Goal: Transaction & Acquisition: Purchase product/service

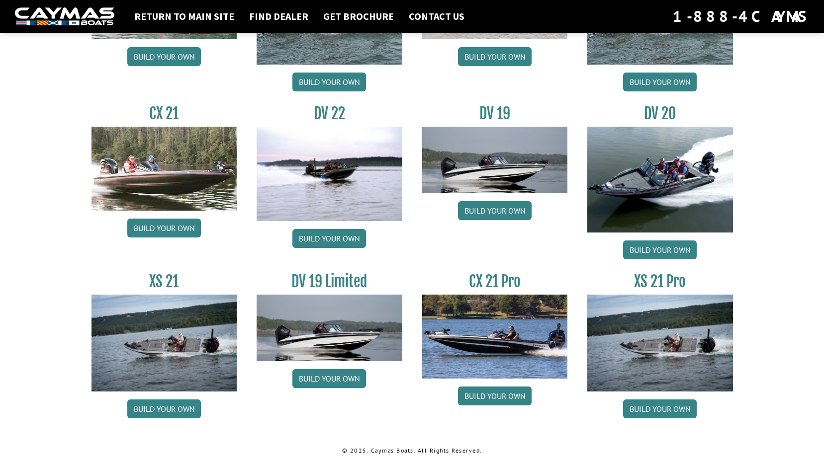
scroll to position [1068, 0]
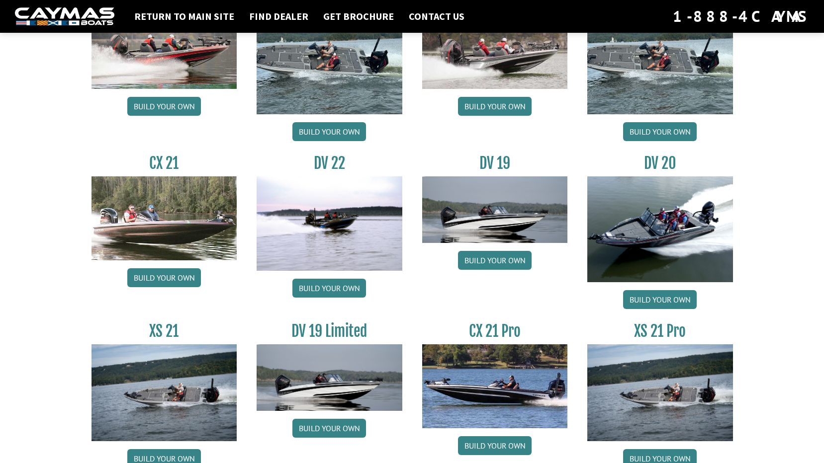
click at [498, 331] on h3 "CX 21 Pro" at bounding box center [495, 331] width 146 height 18
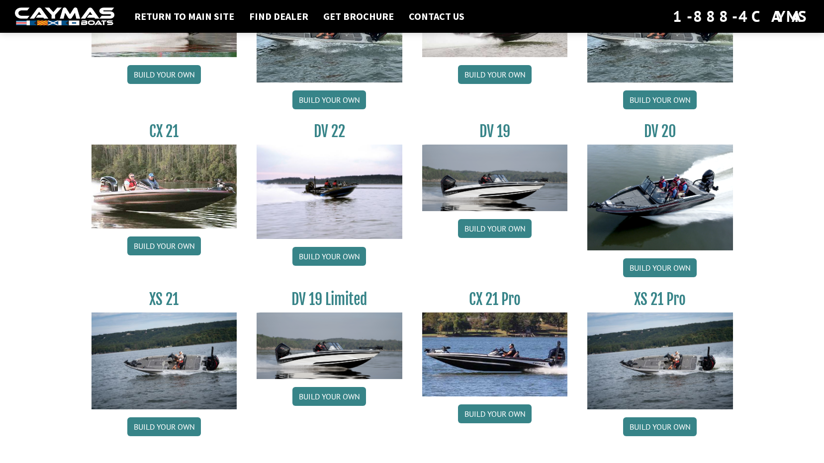
scroll to position [1117, 0]
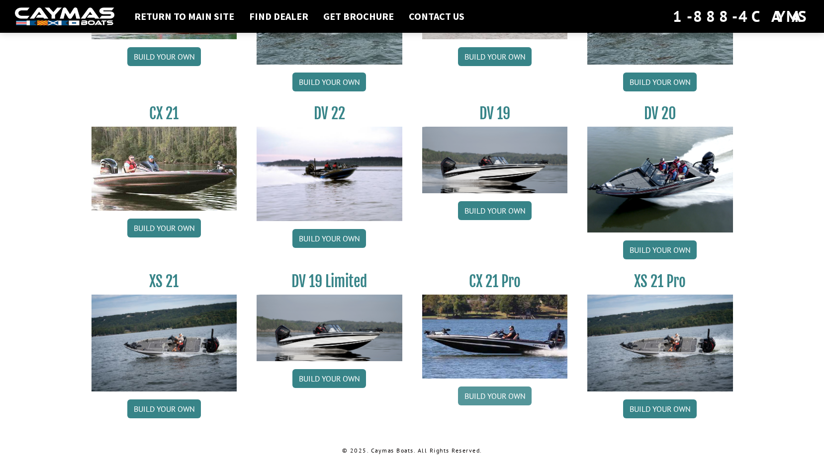
click at [497, 392] on link "Build your own" at bounding box center [495, 396] width 74 height 19
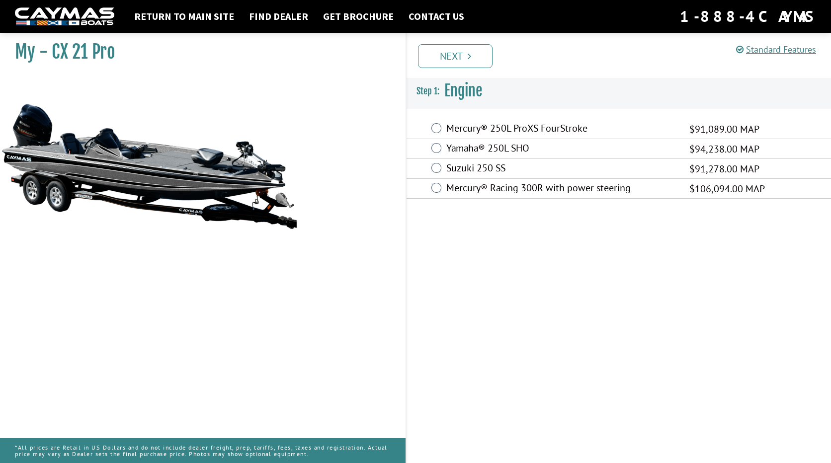
click at [444, 139] on div "Mercury® 250L ProXS FourStroke $91,089.00 MAP" at bounding box center [619, 129] width 425 height 20
click at [443, 133] on div "Mercury® 250L ProXS FourStroke $91,089.00 MAP" at bounding box center [619, 129] width 425 height 20
click at [442, 132] on div "Mercury® 250L ProXS FourStroke $91,089.00 MAP" at bounding box center [619, 129] width 425 height 20
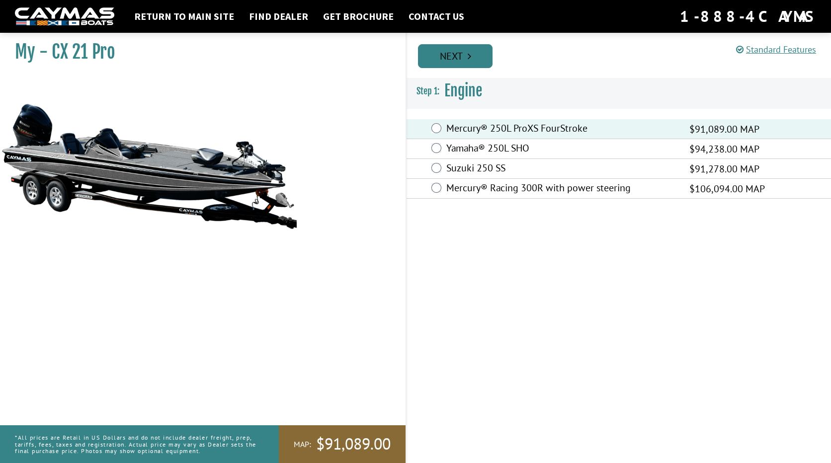
click at [478, 61] on link "Next" at bounding box center [455, 56] width 75 height 24
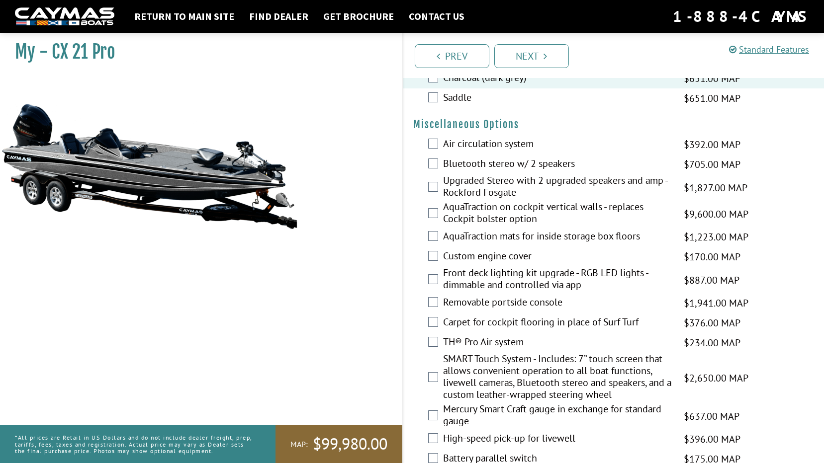
scroll to position [1243, 0]
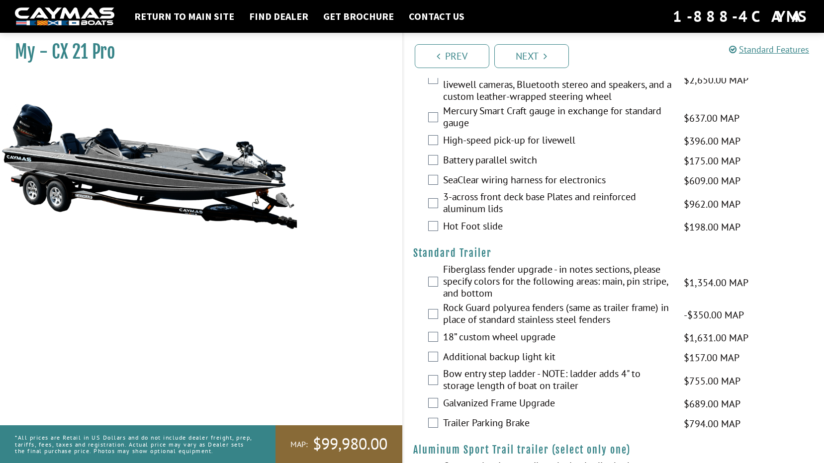
click at [440, 338] on div "18” custom wheel upgrade $1,631.00 MAP $1,926.00 MSRP" at bounding box center [613, 338] width 421 height 20
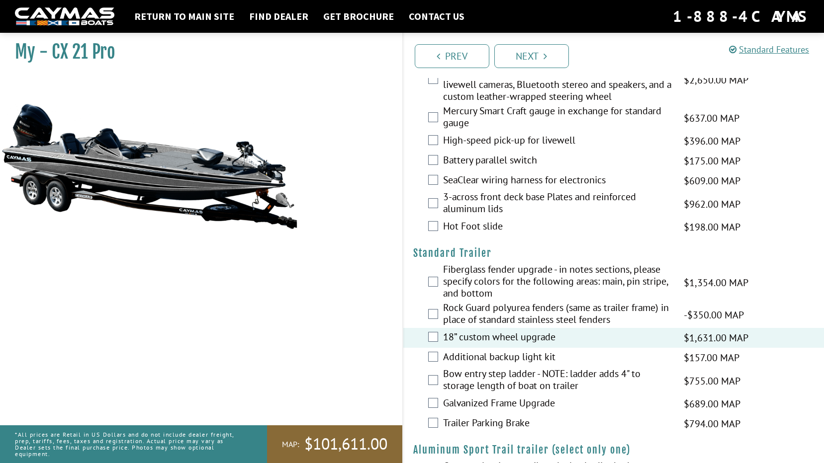
scroll to position [1297, 0]
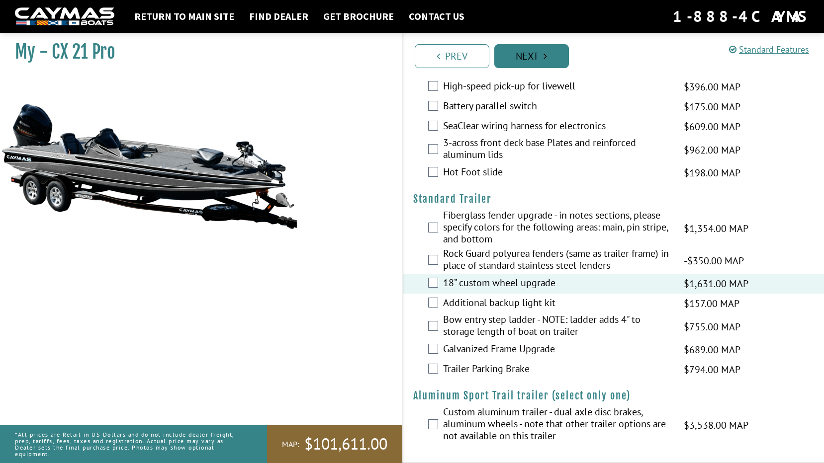
click at [544, 57] on icon "Pagination" at bounding box center [545, 56] width 3 height 10
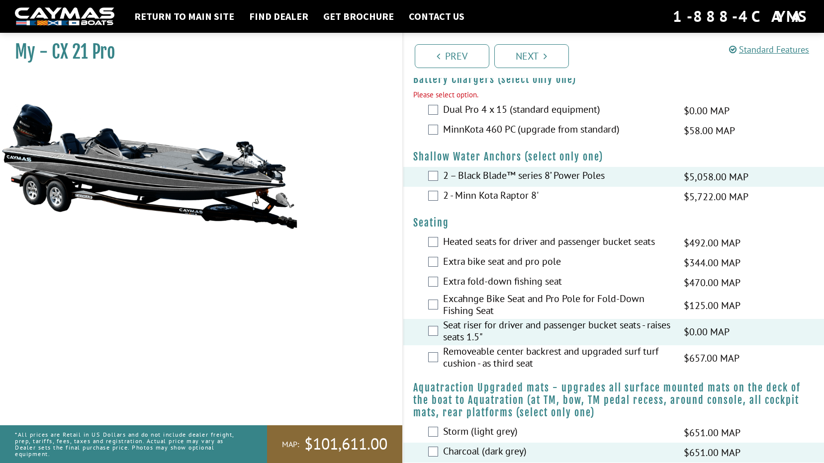
scroll to position [572, 0]
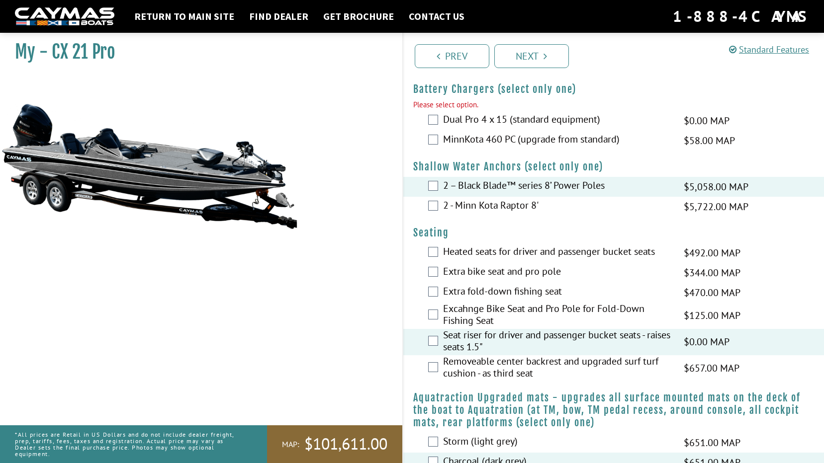
click at [439, 136] on div "MinnKota 460 PC (upgrade from standard) $58.00 MAP $69.00 MSRP" at bounding box center [613, 141] width 421 height 20
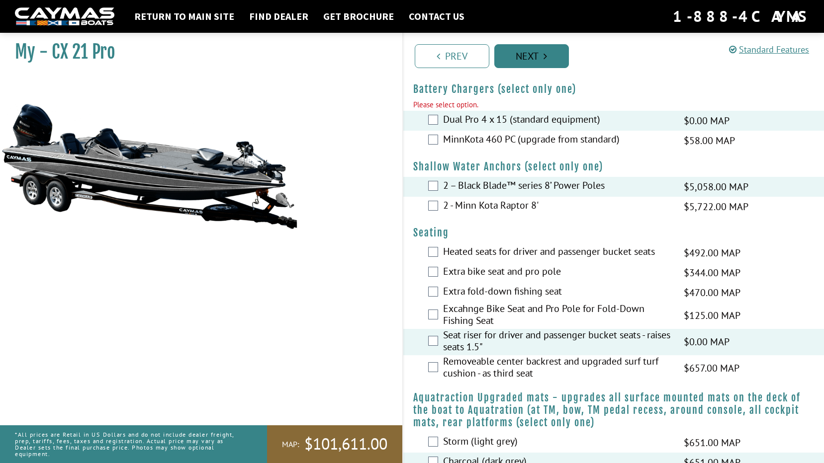
click at [530, 53] on link "Next" at bounding box center [531, 56] width 75 height 24
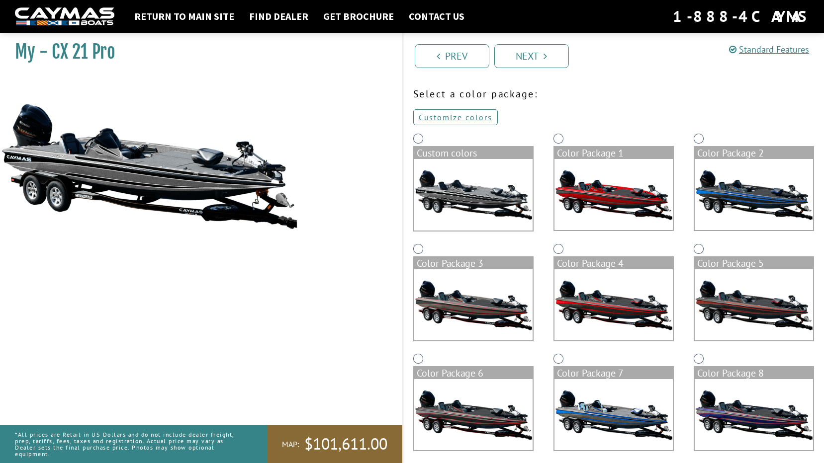
scroll to position [50, 0]
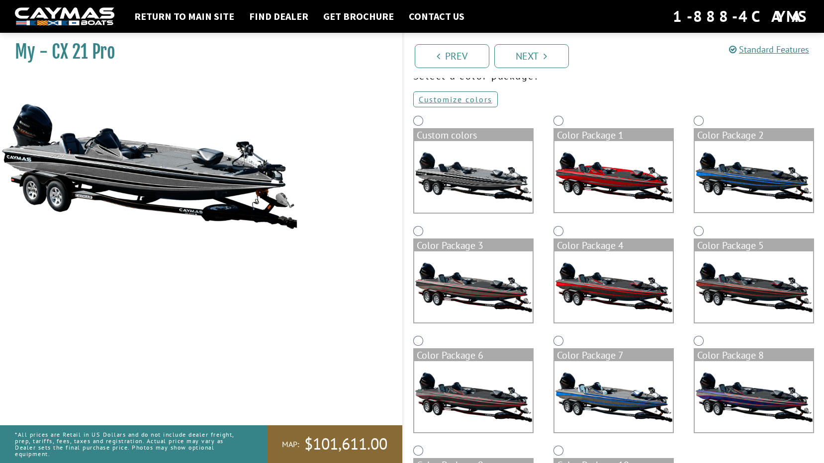
click at [609, 381] on img at bounding box center [613, 397] width 118 height 71
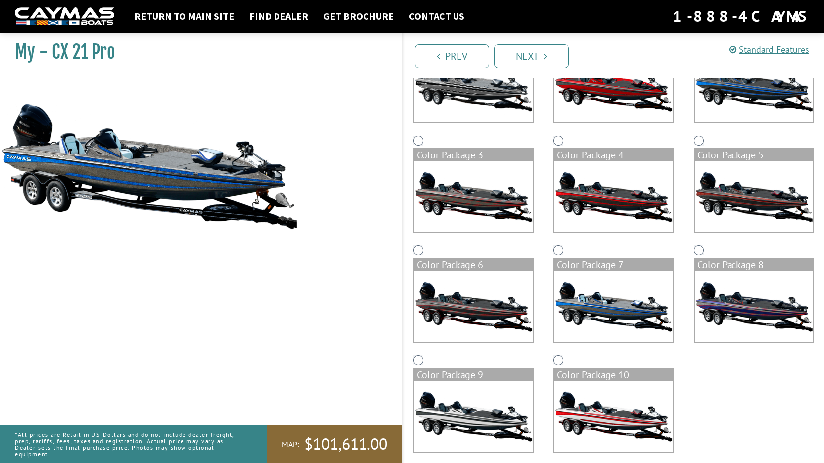
scroll to position [149, 0]
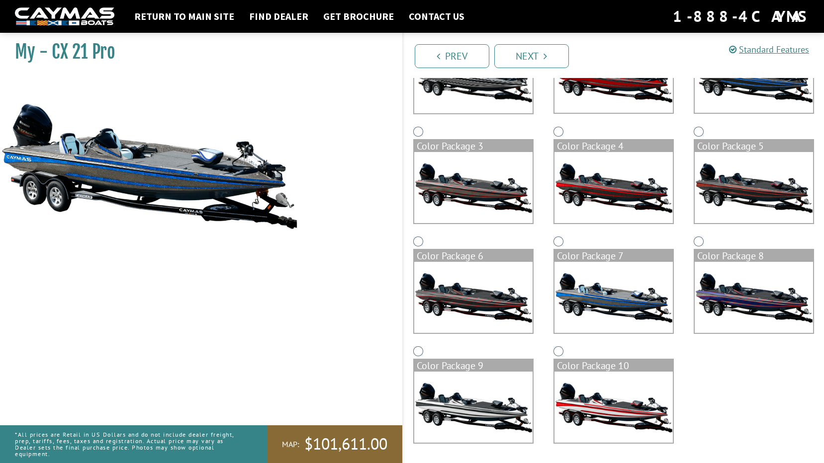
click at [588, 260] on div "Color Package 7" at bounding box center [613, 256] width 118 height 12
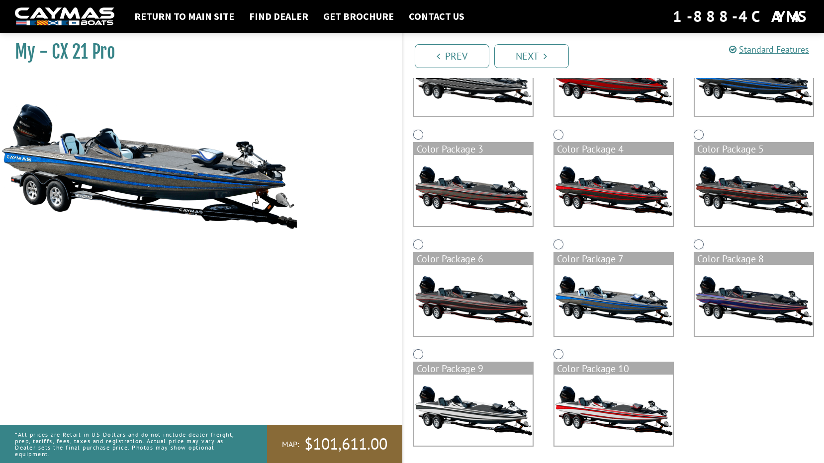
scroll to position [50, 0]
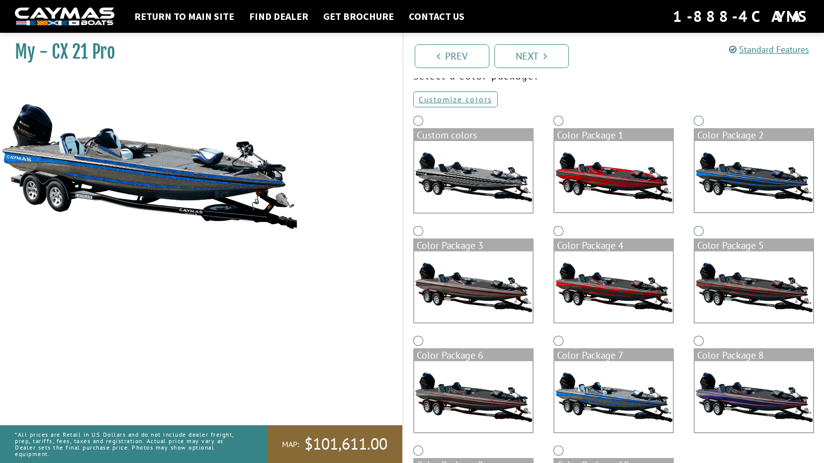
click at [738, 182] on img at bounding box center [754, 176] width 118 height 71
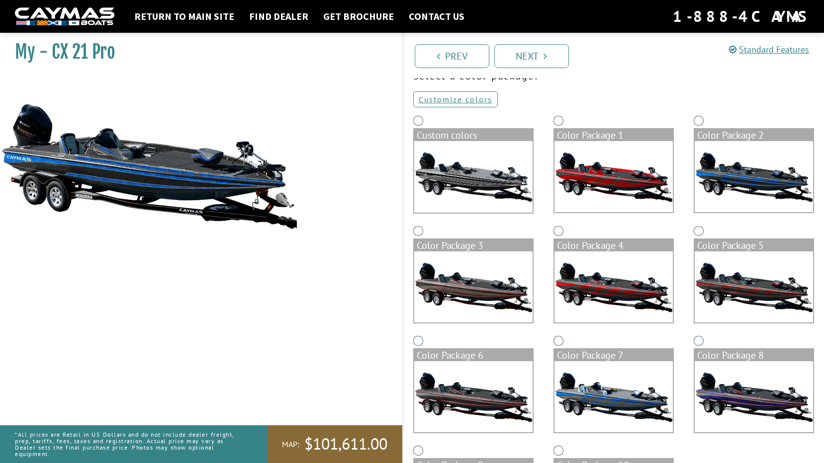
click at [602, 391] on img at bounding box center [613, 397] width 118 height 71
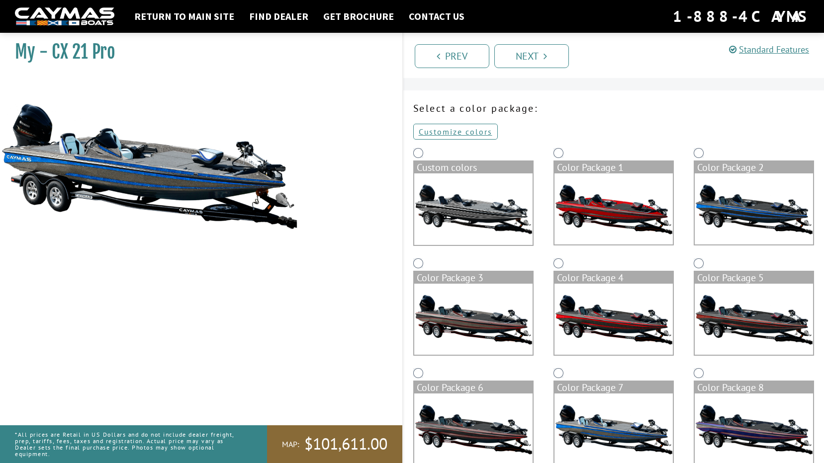
scroll to position [0, 0]
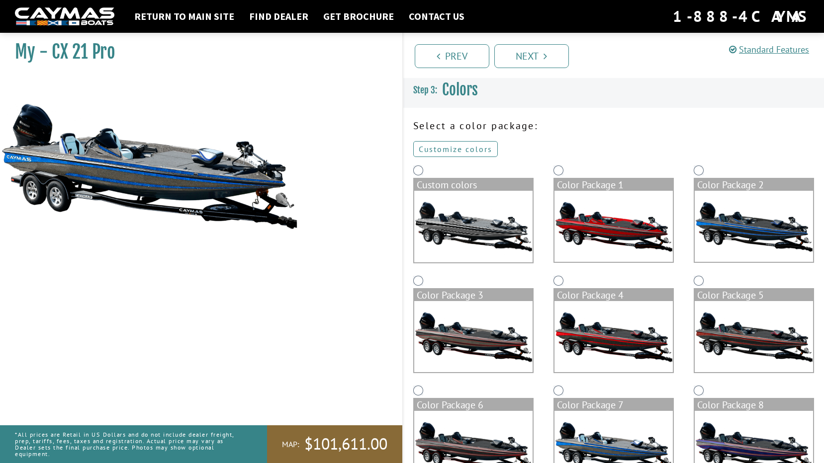
click at [474, 145] on link "Customize colors" at bounding box center [455, 149] width 85 height 16
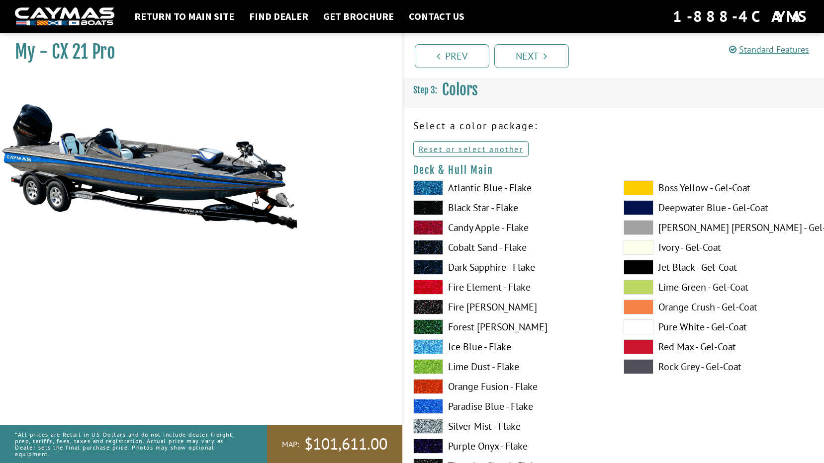
click at [434, 182] on span at bounding box center [428, 188] width 30 height 15
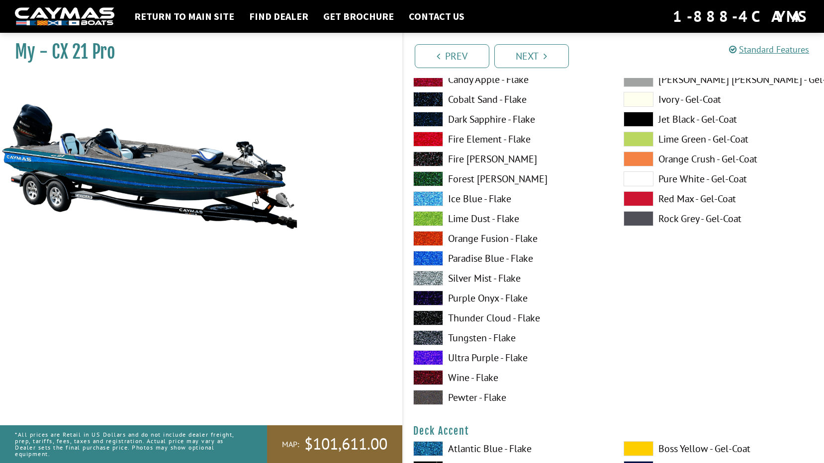
scroll to position [149, 0]
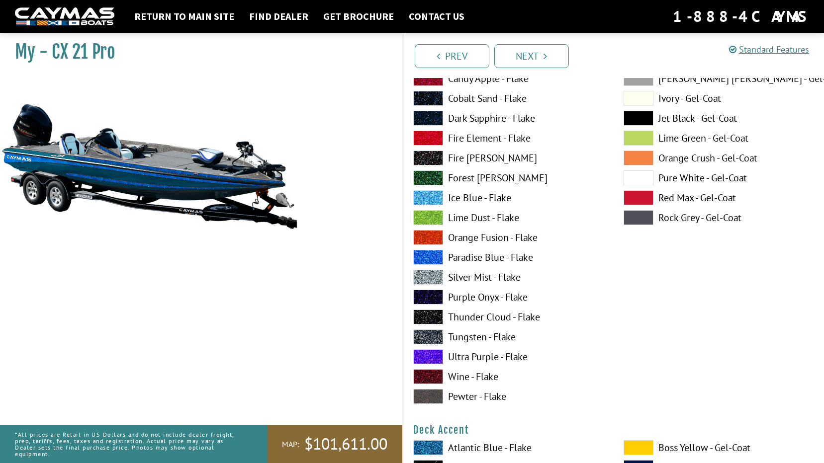
click at [433, 252] on span at bounding box center [428, 257] width 30 height 15
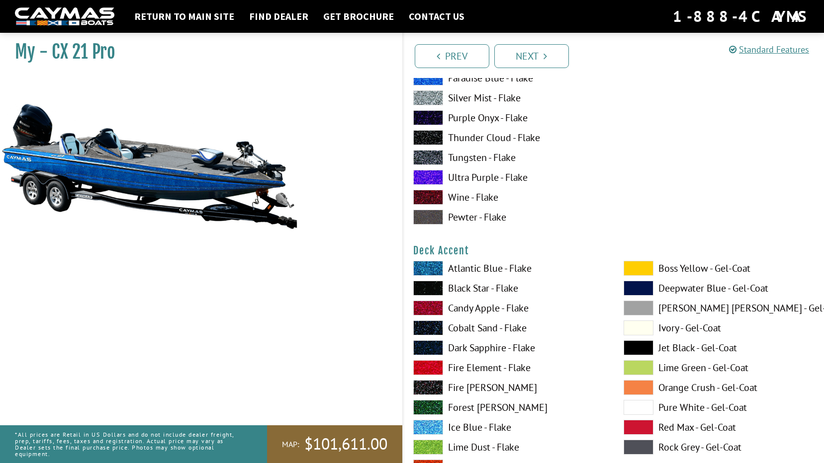
scroll to position [348, 0]
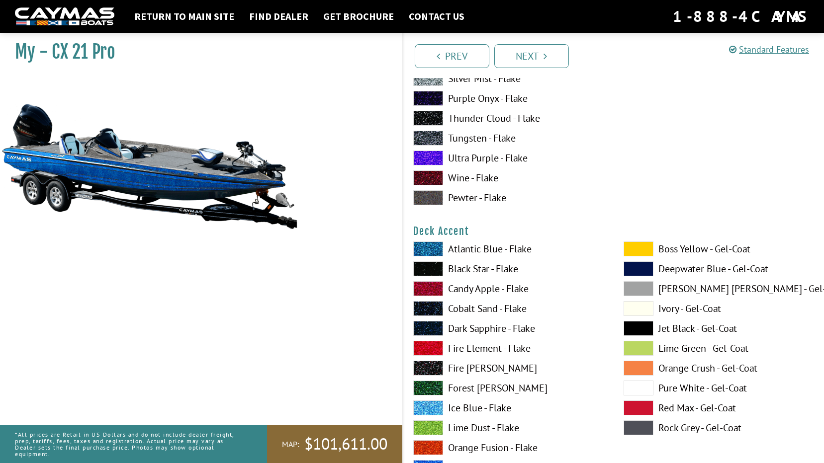
click at [433, 265] on span at bounding box center [428, 269] width 30 height 15
click at [433, 264] on span at bounding box center [428, 269] width 30 height 15
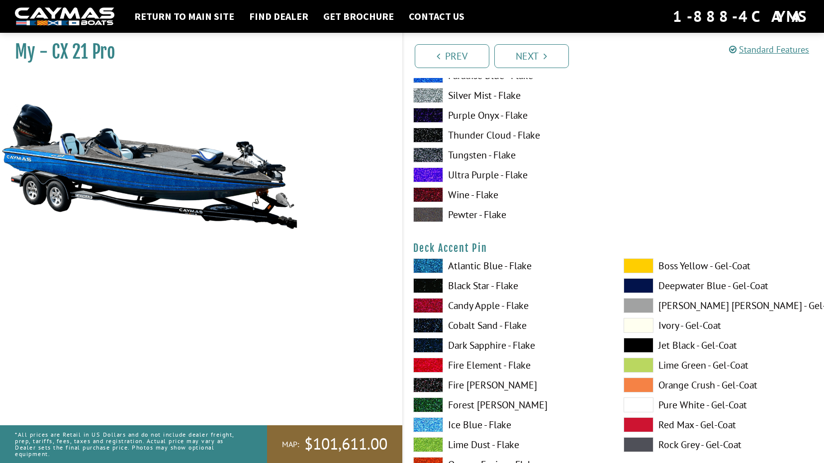
scroll to position [746, 0]
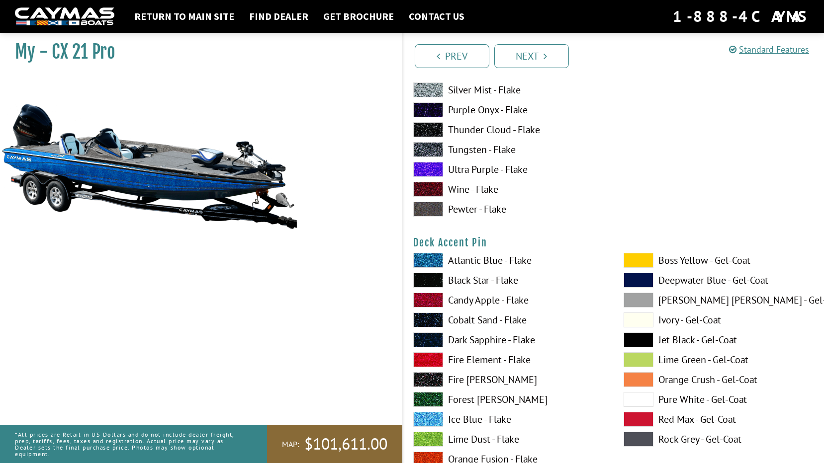
click at [641, 401] on span at bounding box center [639, 399] width 30 height 15
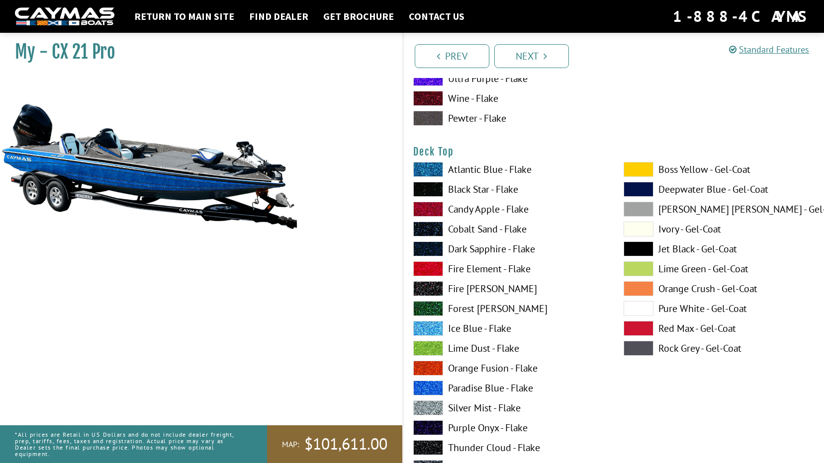
scroll to position [1343, 0]
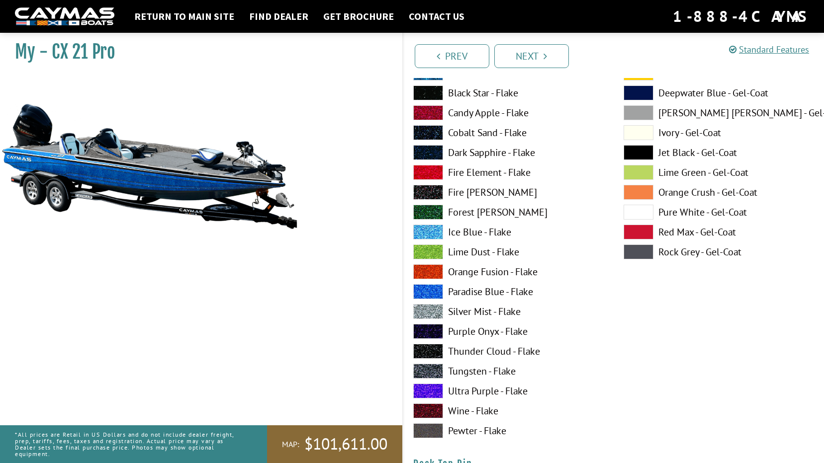
click at [476, 289] on label "Paradise Blue - Flake" at bounding box center [508, 291] width 190 height 15
click at [472, 307] on label "Silver Mist - Flake" at bounding box center [508, 311] width 190 height 15
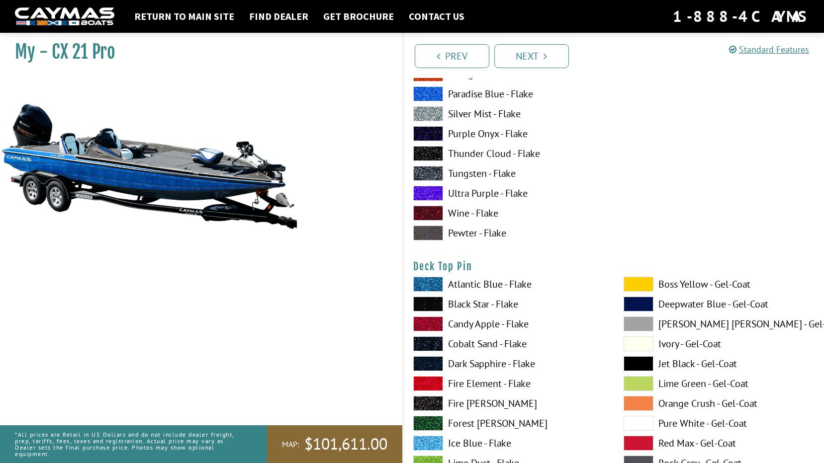
scroll to position [1542, 0]
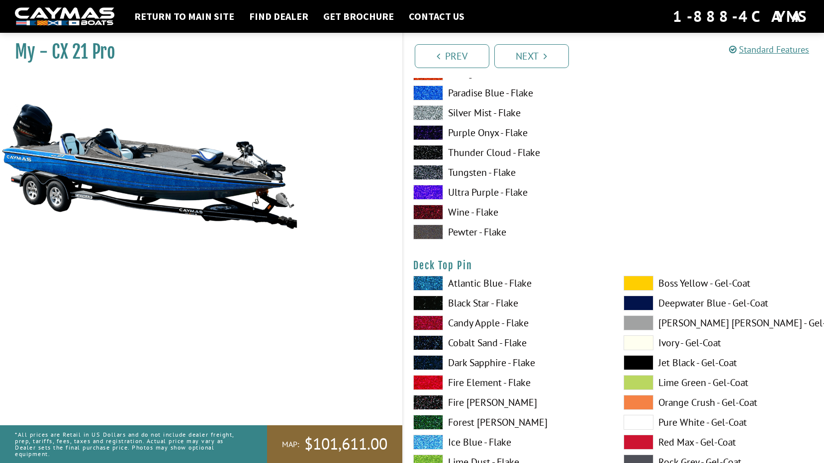
click at [464, 306] on label "Black Star - Flake" at bounding box center [508, 303] width 190 height 15
click at [477, 309] on label "Black Star - Flake" at bounding box center [508, 303] width 190 height 15
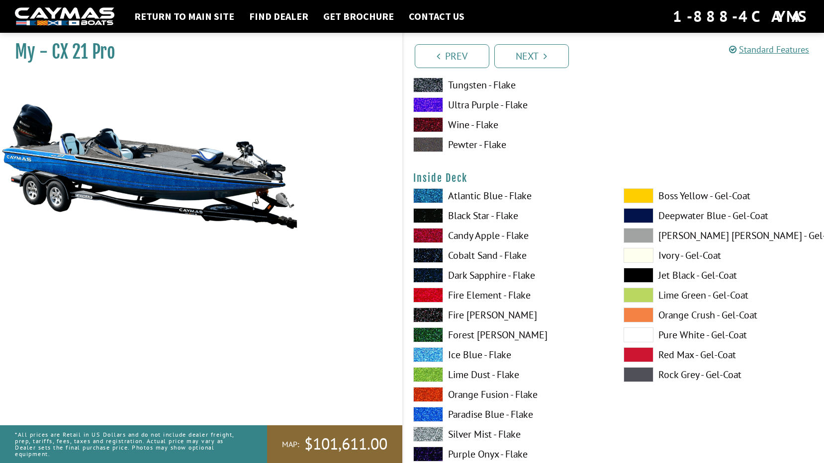
scroll to position [2039, 0]
click at [434, 415] on span at bounding box center [428, 414] width 30 height 15
click at [437, 435] on span at bounding box center [428, 434] width 30 height 15
click at [432, 417] on span at bounding box center [428, 414] width 30 height 15
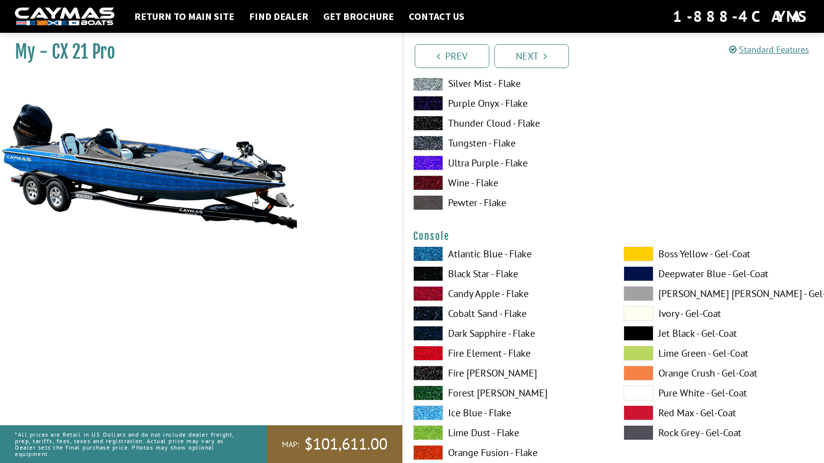
scroll to position [2437, 0]
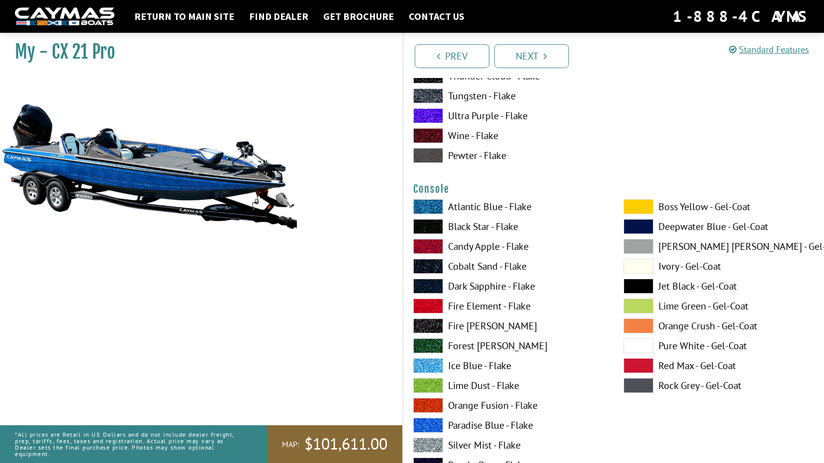
click at [439, 422] on span at bounding box center [428, 425] width 30 height 15
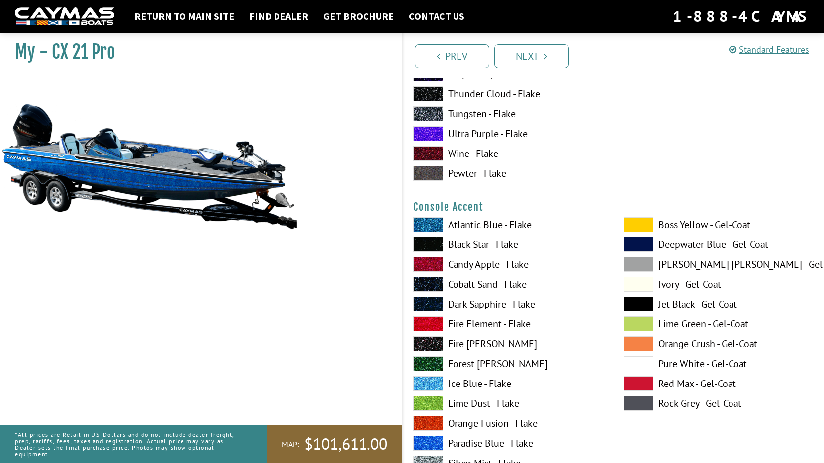
scroll to position [2835, 0]
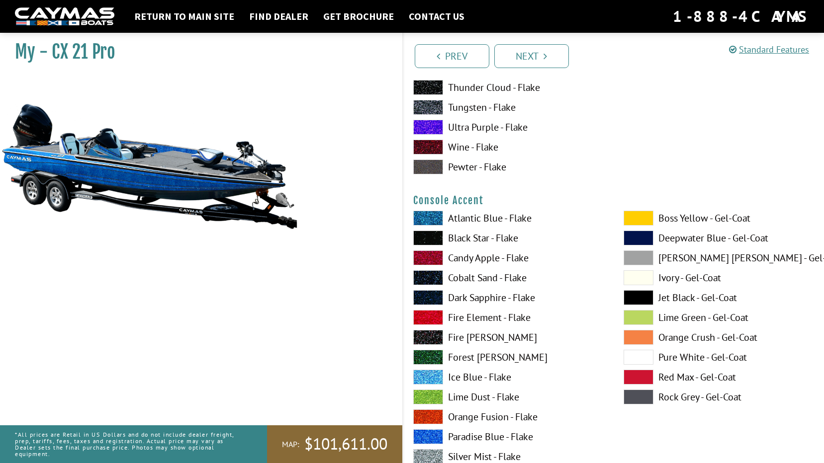
click at [675, 356] on label "Pure White - Gel-Coat" at bounding box center [719, 357] width 190 height 15
click at [466, 453] on label "Silver Mist - Flake" at bounding box center [508, 457] width 190 height 15
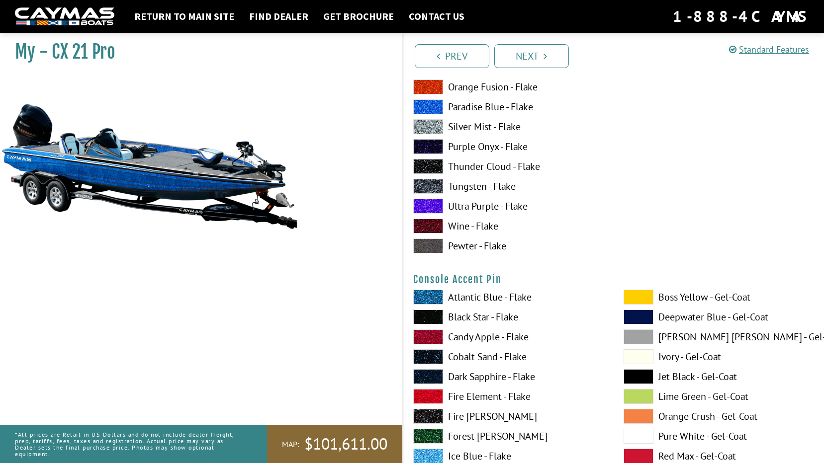
scroll to position [3183, 0]
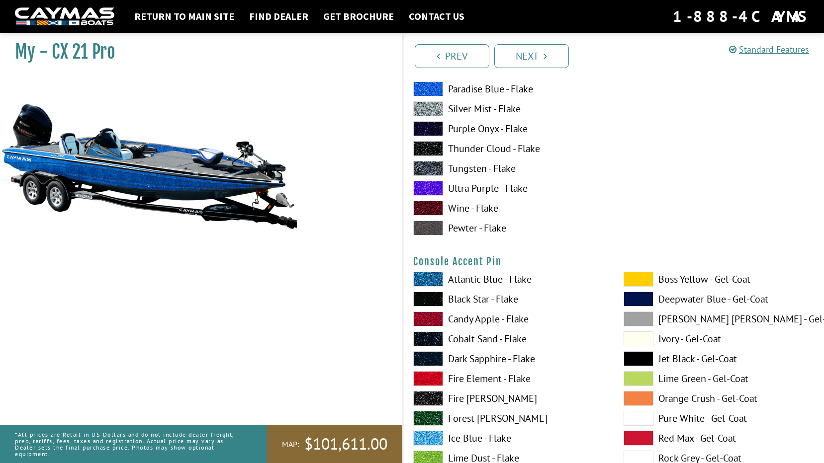
click at [680, 420] on label "Pure White - Gel-Coat" at bounding box center [719, 418] width 190 height 15
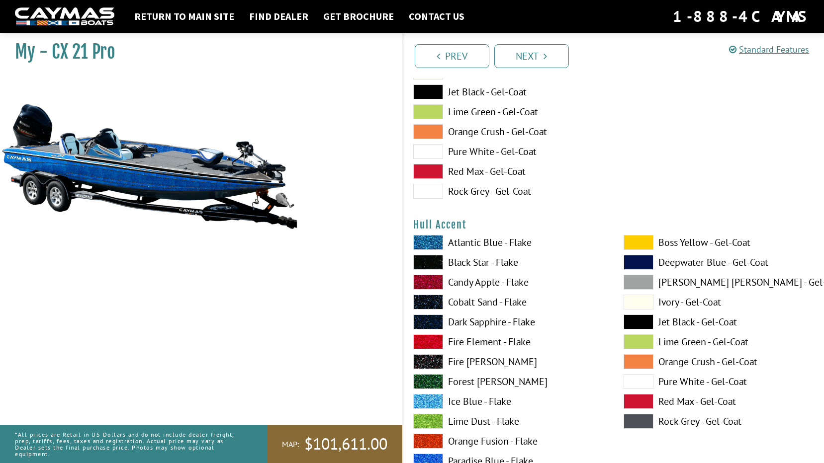
scroll to position [3879, 0]
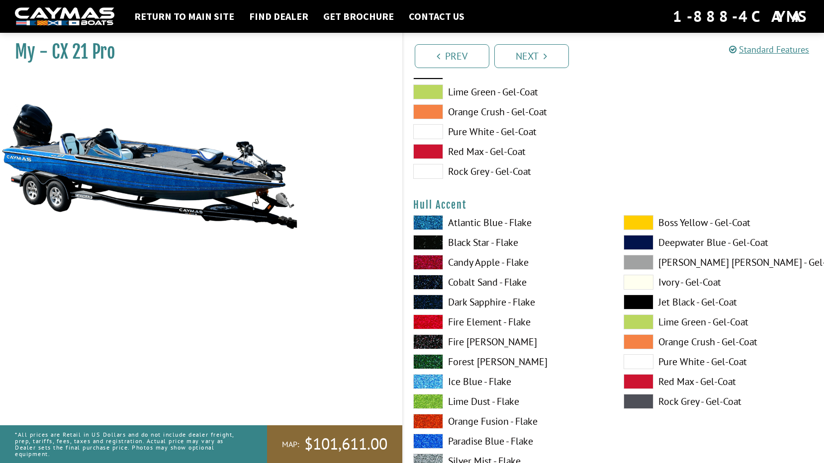
click at [458, 243] on label "Black Star - Flake" at bounding box center [508, 242] width 190 height 15
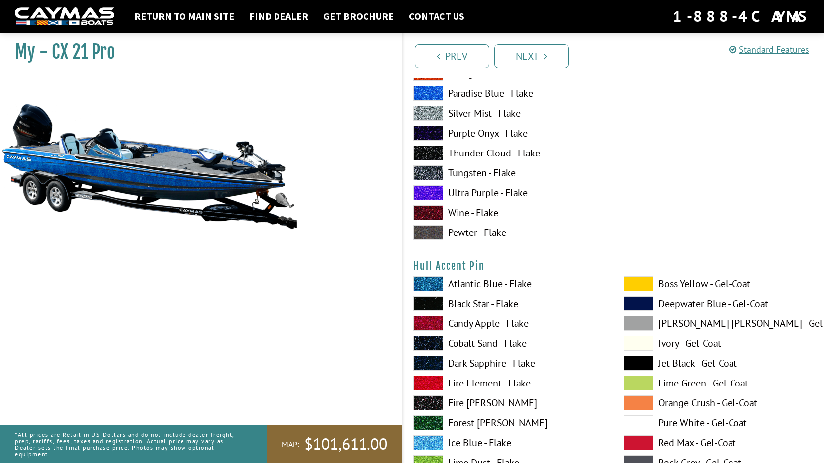
scroll to position [4277, 0]
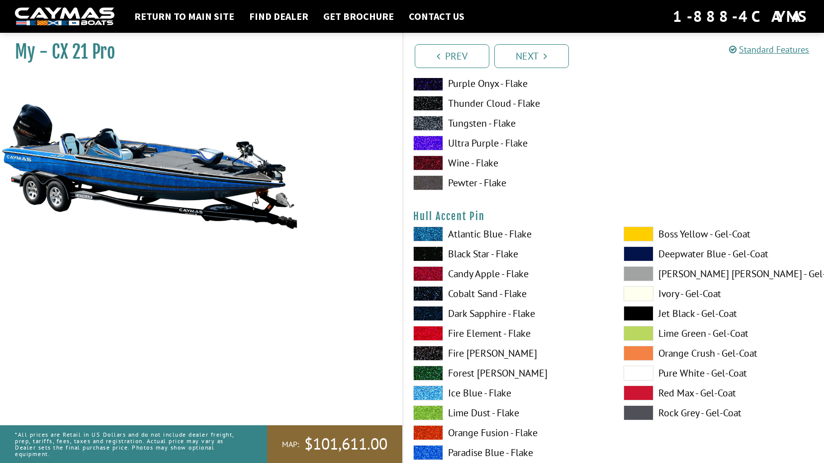
click at [676, 371] on label "Pure White - Gel-Coat" at bounding box center [719, 373] width 190 height 15
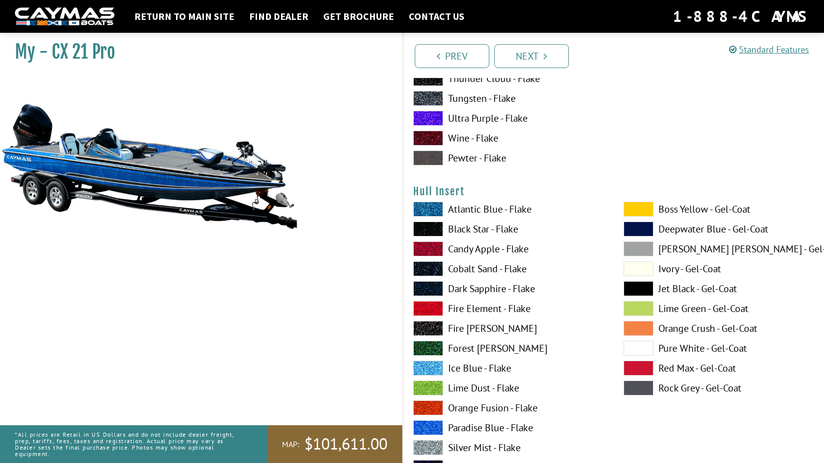
scroll to position [4774, 0]
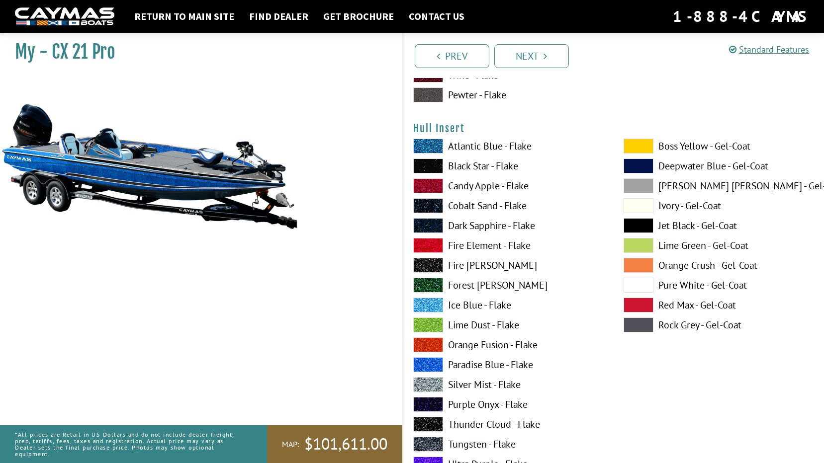
click at [460, 165] on label "Black Star - Flake" at bounding box center [508, 166] width 190 height 15
click at [470, 164] on label "Black Star - Flake" at bounding box center [508, 166] width 190 height 15
click at [460, 164] on label "Black Star - Flake" at bounding box center [508, 166] width 190 height 15
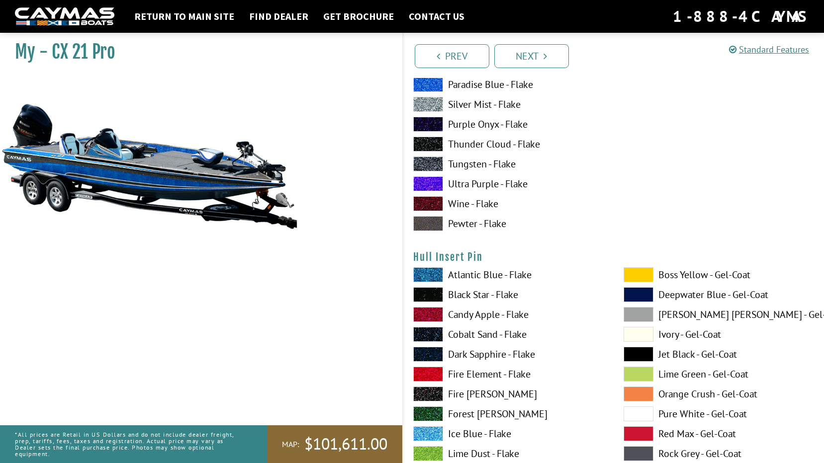
scroll to position [5072, 0]
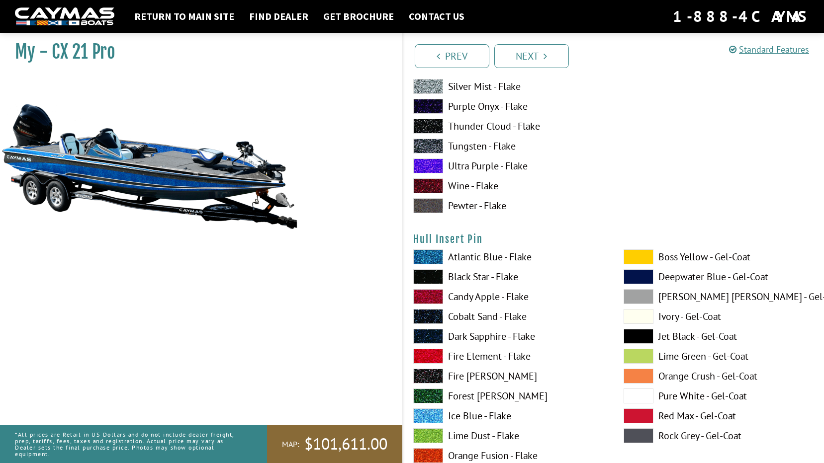
click at [686, 396] on label "Pure White - Gel-Coat" at bounding box center [719, 396] width 190 height 15
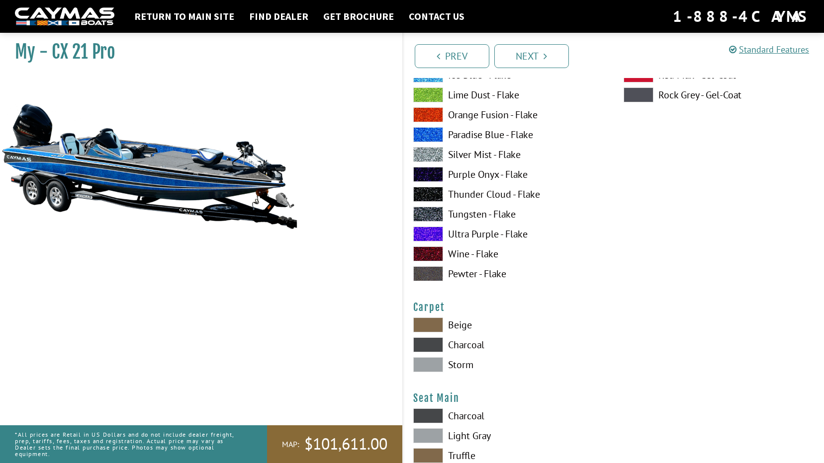
scroll to position [5470, 0]
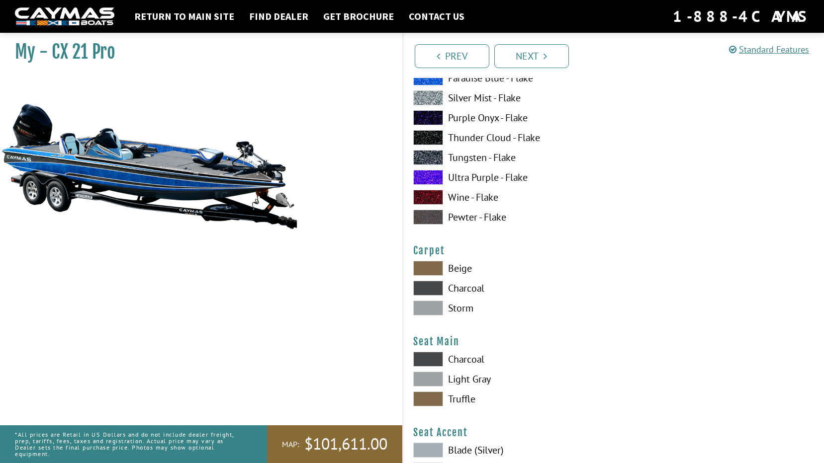
click at [426, 290] on span at bounding box center [428, 288] width 30 height 15
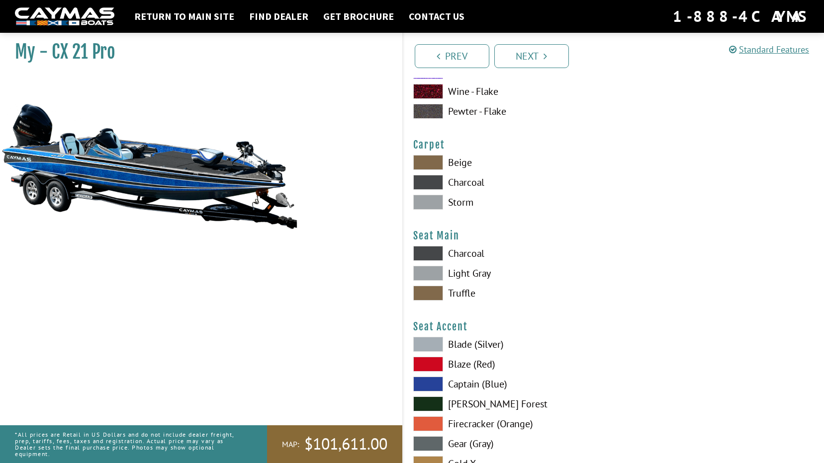
scroll to position [5619, 0]
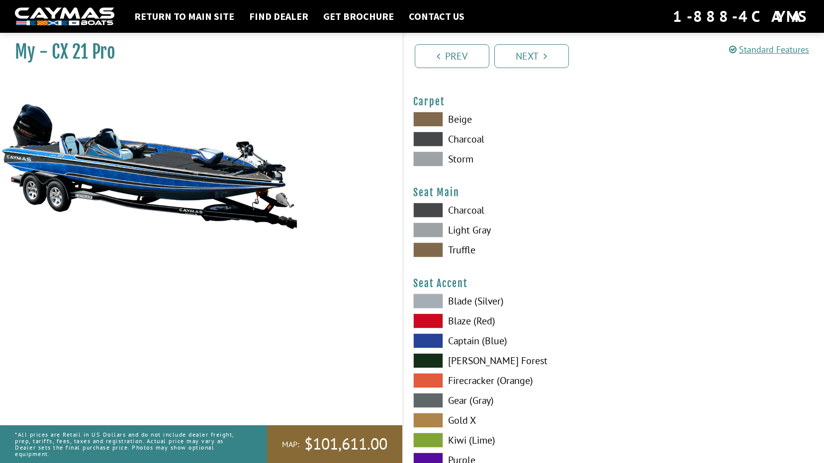
click at [464, 212] on label "Charcoal" at bounding box center [508, 210] width 190 height 15
click at [460, 233] on label "Light Gray" at bounding box center [508, 230] width 190 height 15
click at [460, 217] on label "Charcoal" at bounding box center [508, 210] width 190 height 15
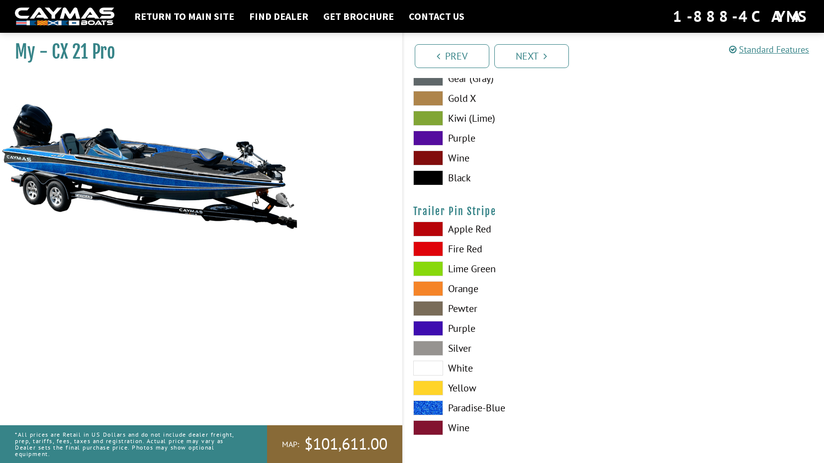
scroll to position [5943, 0]
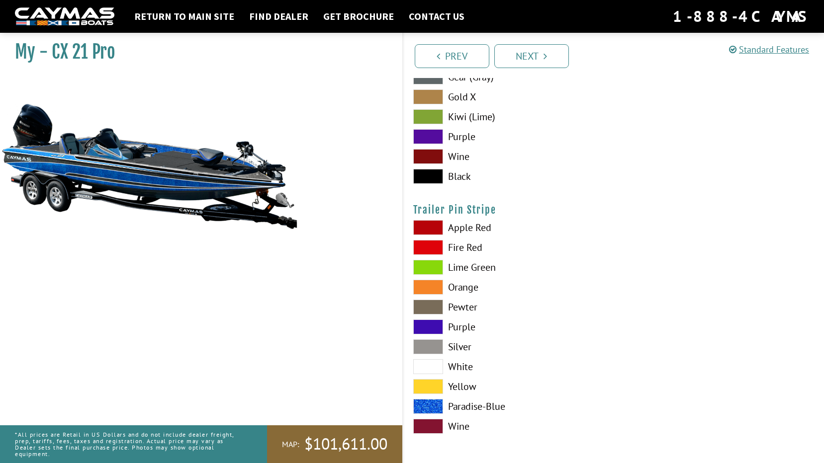
click at [463, 363] on label "White" at bounding box center [508, 367] width 190 height 15
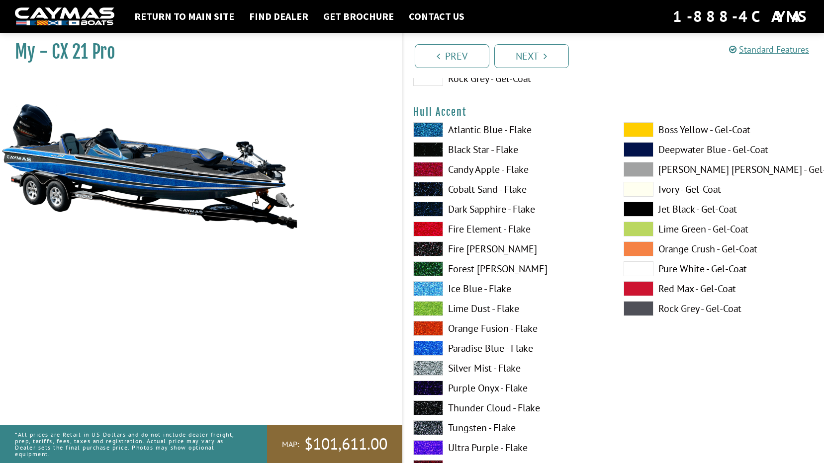
scroll to position [3954, 0]
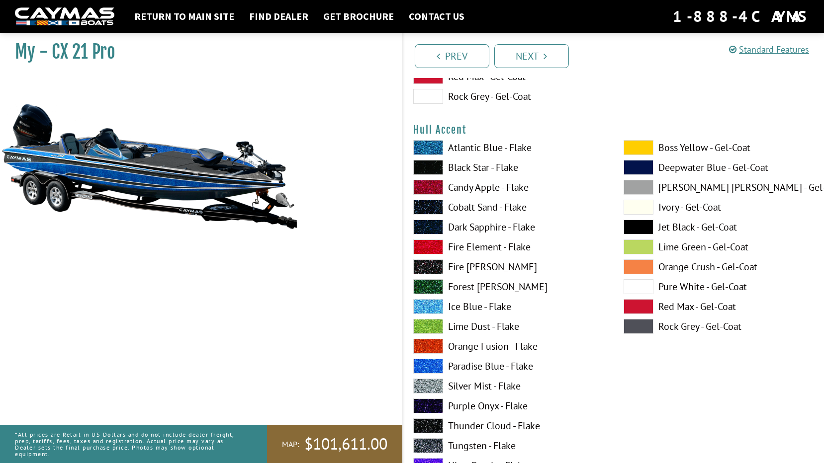
click at [462, 387] on label "Silver Mist - Flake" at bounding box center [508, 386] width 190 height 15
click at [462, 386] on label "Silver Mist - Flake" at bounding box center [508, 386] width 190 height 15
click at [466, 166] on label "Black Star - Flake" at bounding box center [508, 167] width 190 height 15
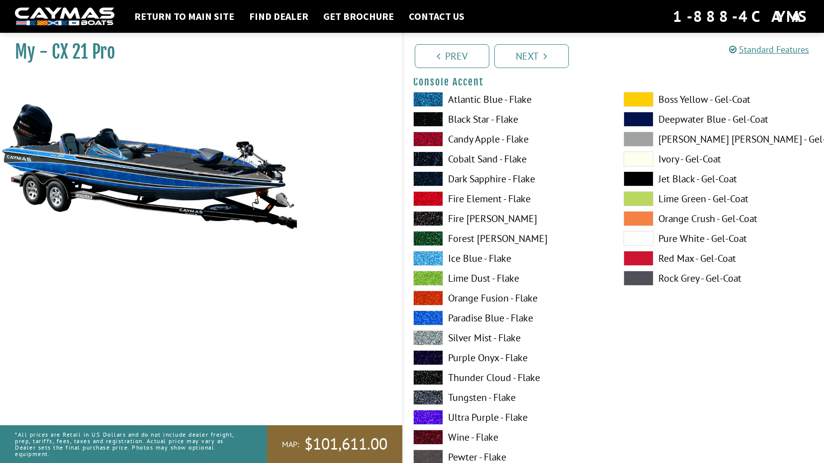
scroll to position [2959, 0]
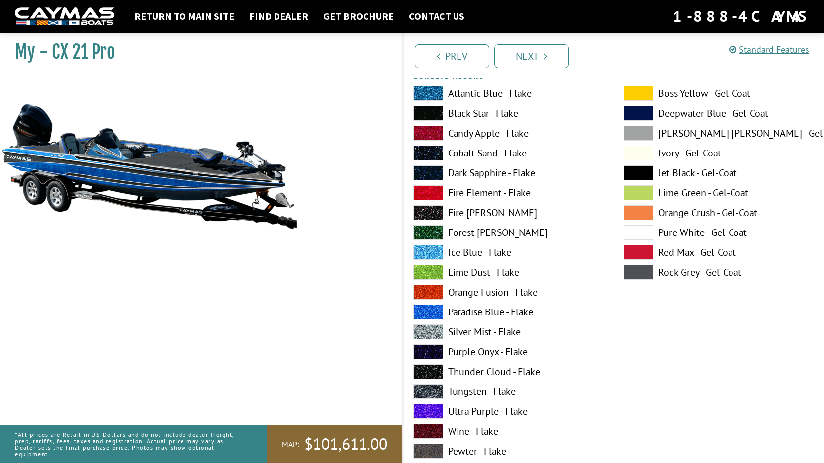
click at [456, 112] on label "Black Star - Flake" at bounding box center [508, 113] width 190 height 15
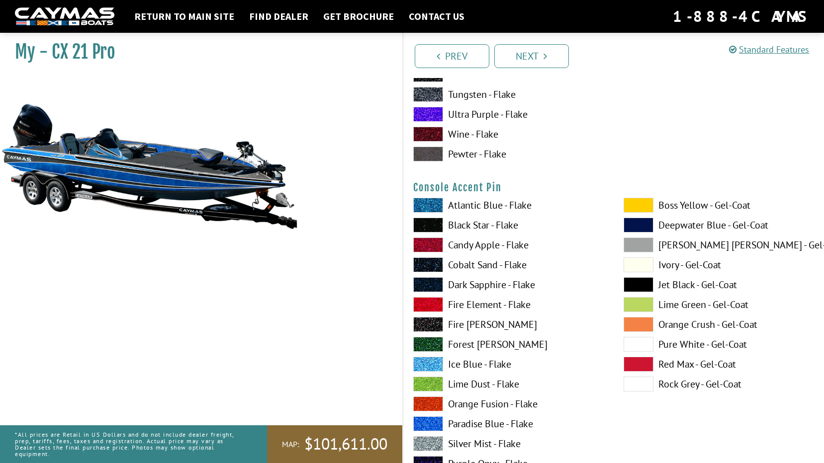
scroll to position [3258, 0]
